Goal: Information Seeking & Learning: Understand process/instructions

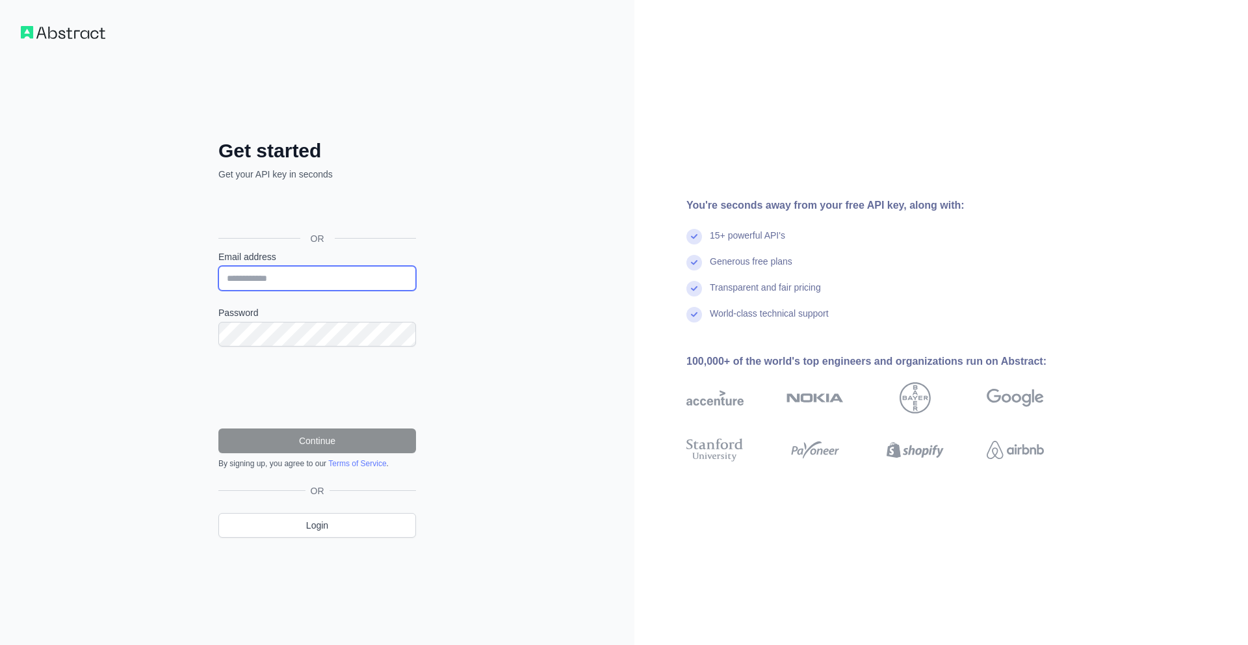
click at [383, 269] on input "Email address" at bounding box center [317, 278] width 198 height 25
type input "**********"
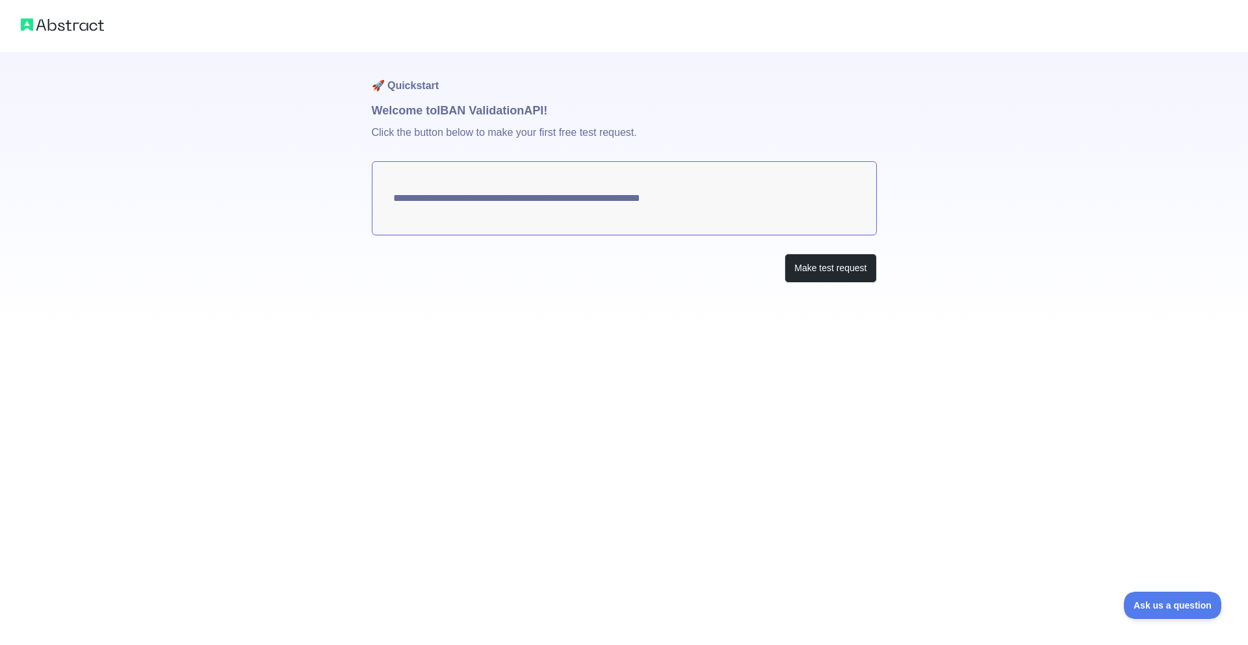
click at [633, 199] on textarea "**********" at bounding box center [624, 198] width 505 height 74
click at [797, 267] on button "Make test request" at bounding box center [830, 267] width 92 height 29
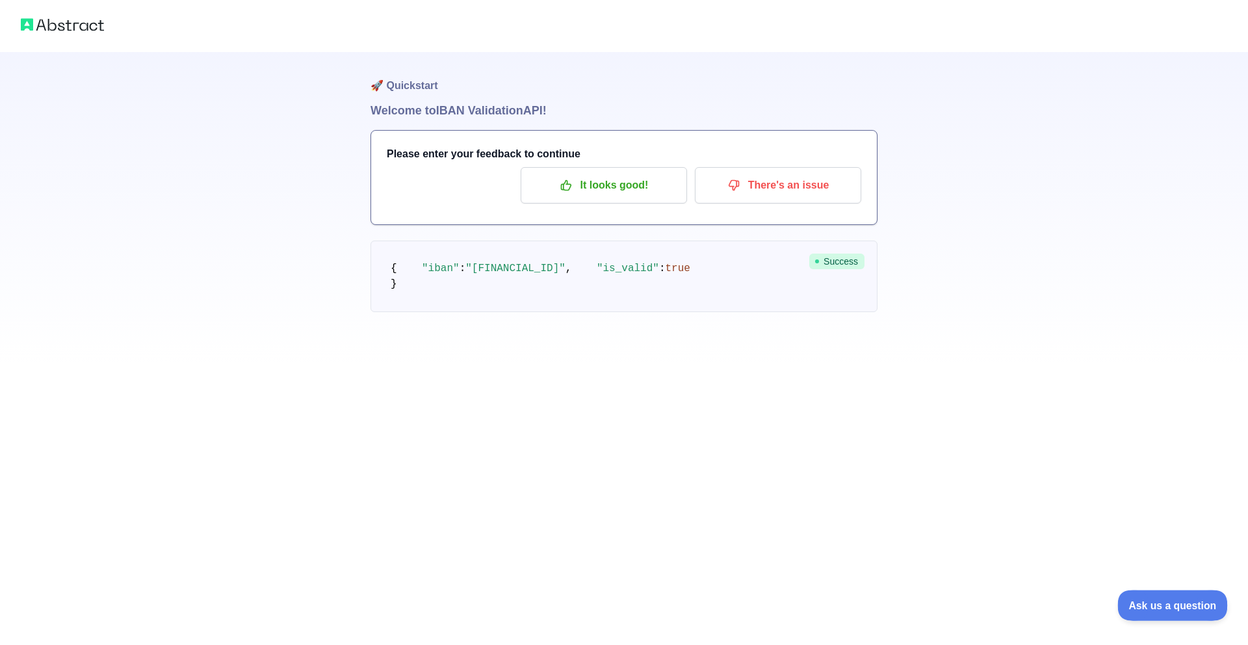
click at [1189, 601] on span "Ask us a question" at bounding box center [1165, 603] width 97 height 9
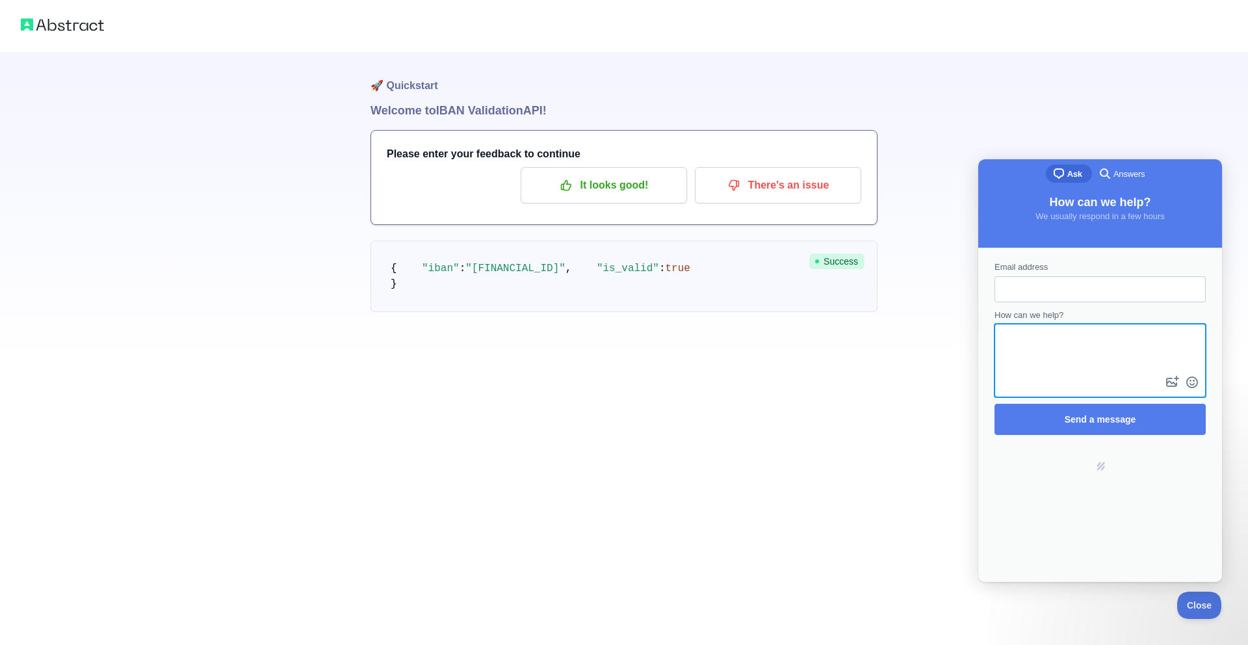
click at [1068, 326] on textarea "How can we help?" at bounding box center [1100, 349] width 209 height 48
click at [1078, 291] on input "Email address" at bounding box center [1100, 288] width 190 height 23
click at [1118, 171] on span "Answers" at bounding box center [1128, 174] width 31 height 13
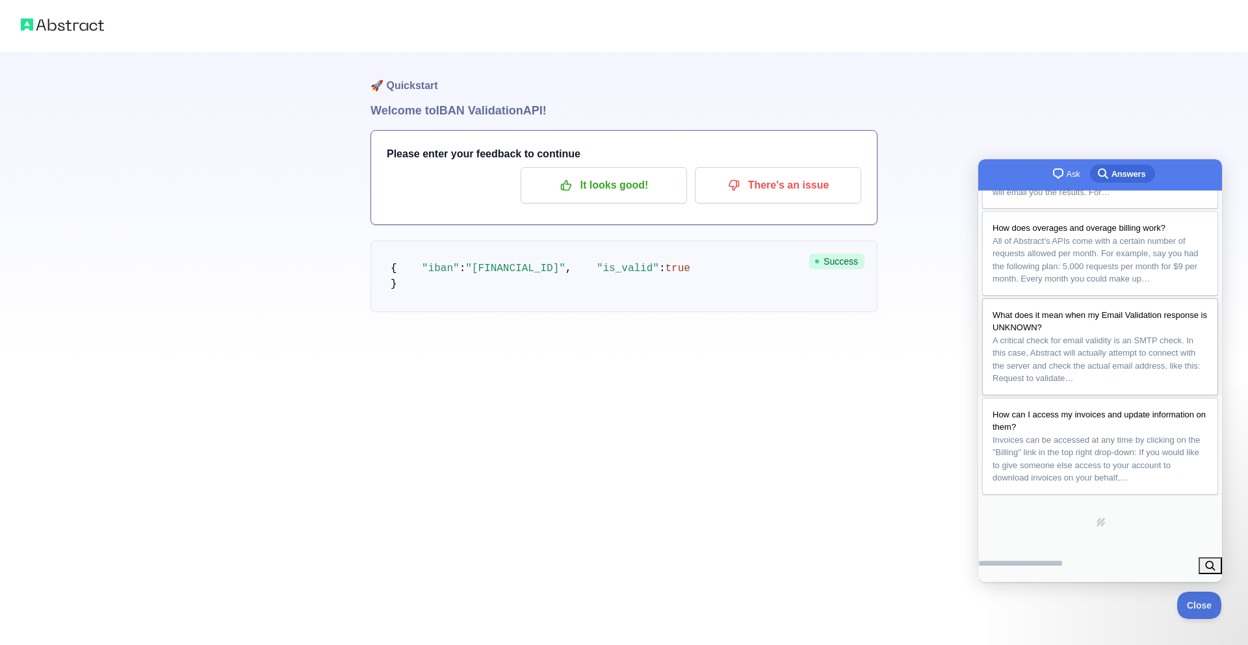
scroll to position [287, 0]
click at [853, 504] on div "🚀 Quickstart Welcome to IBAN Validation API! Please enter your feedback to cont…" at bounding box center [624, 322] width 1248 height 645
click at [675, 194] on p "It looks good!" at bounding box center [603, 185] width 147 height 22
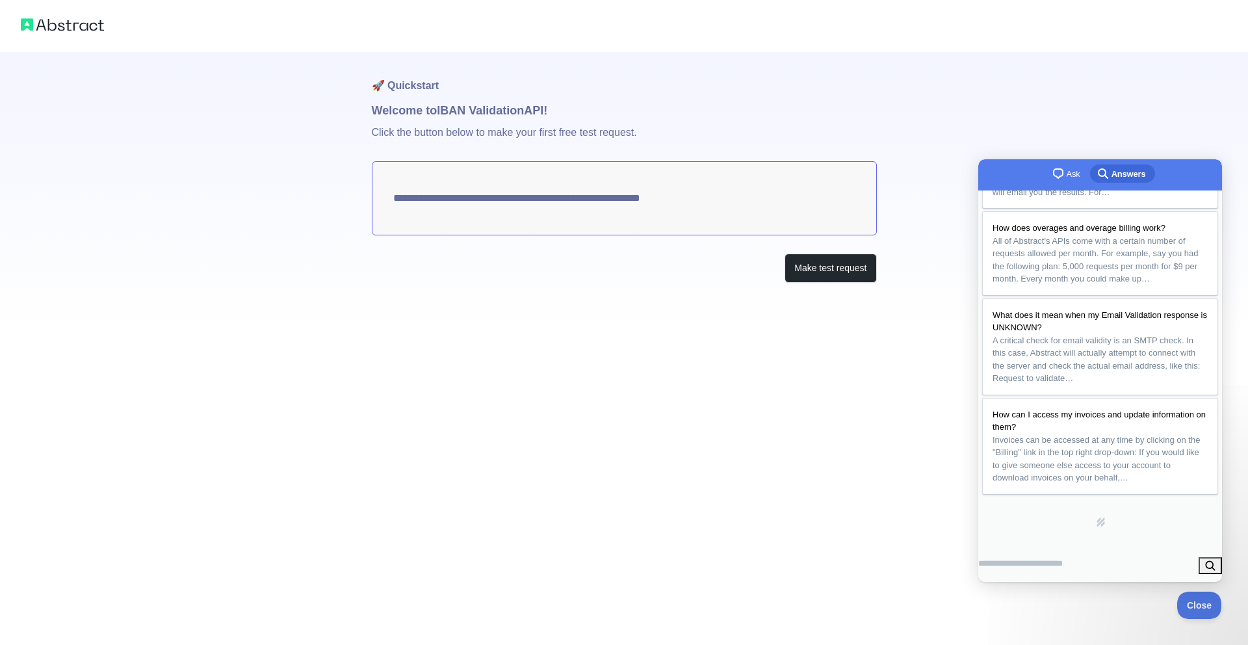
click at [77, 29] on img at bounding box center [62, 25] width 83 height 18
click at [83, 23] on img at bounding box center [62, 25] width 83 height 18
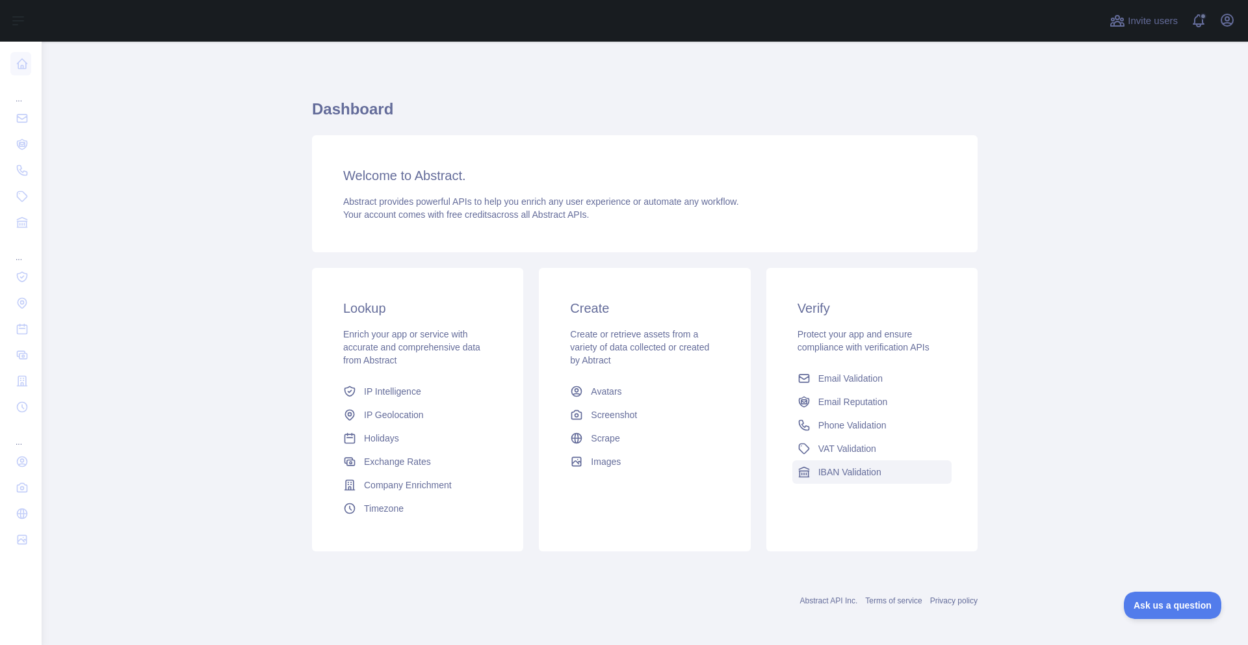
click at [818, 463] on link "IBAN Validation" at bounding box center [871, 471] width 159 height 23
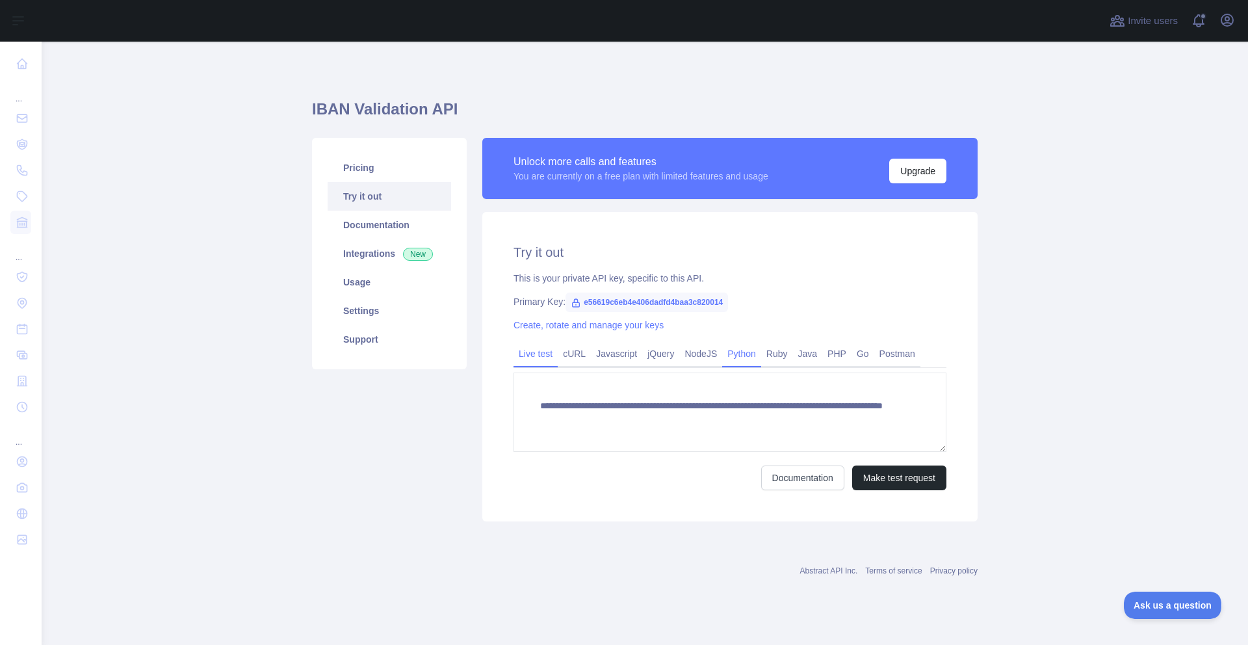
click at [761, 349] on link "Python" at bounding box center [741, 353] width 39 height 21
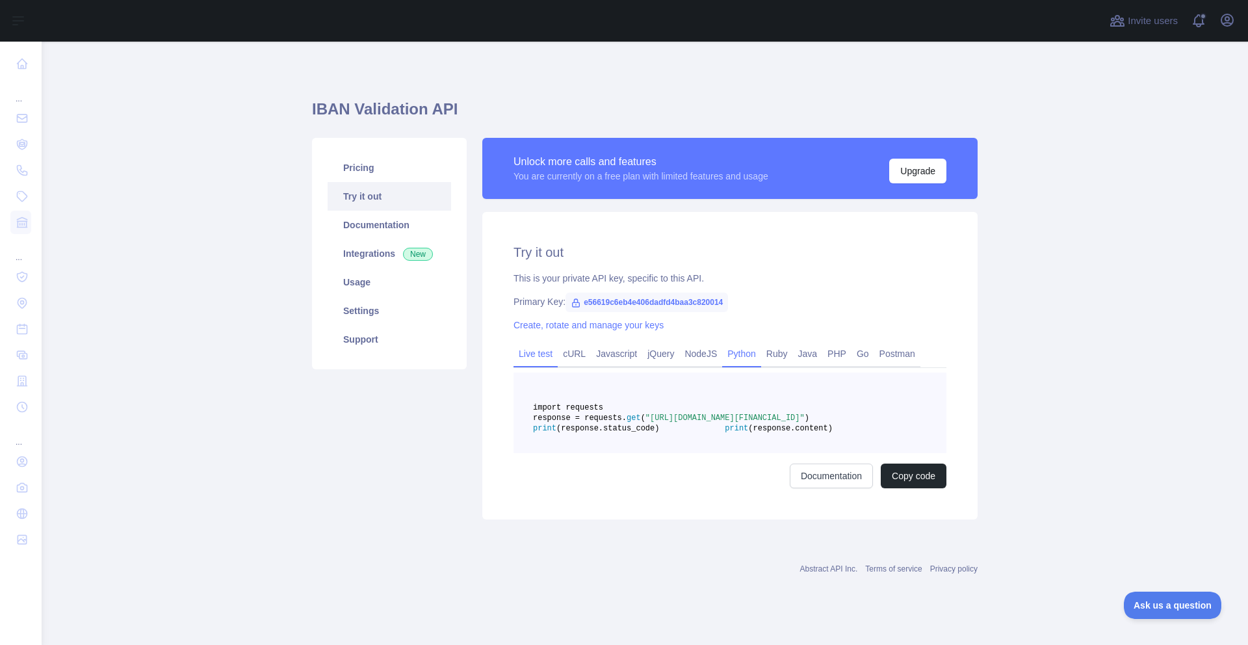
click at [541, 361] on link "Live test" at bounding box center [535, 353] width 44 height 21
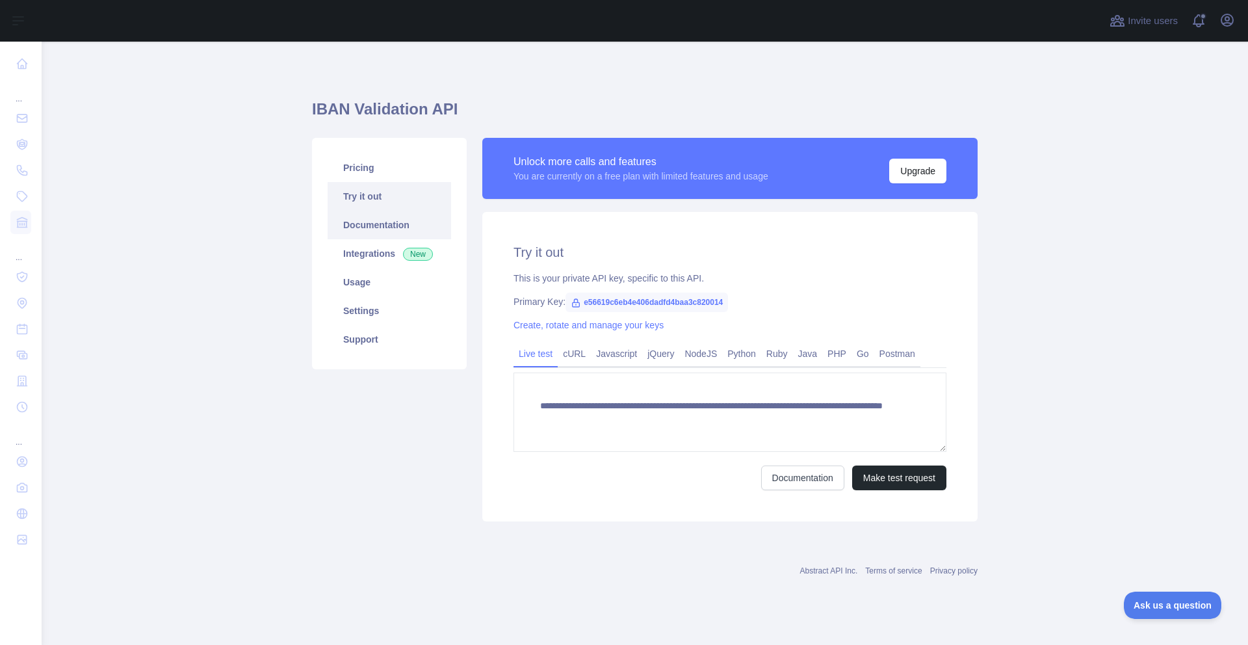
click at [396, 230] on link "Documentation" at bounding box center [389, 225] width 123 height 29
